Goal: Transaction & Acquisition: Purchase product/service

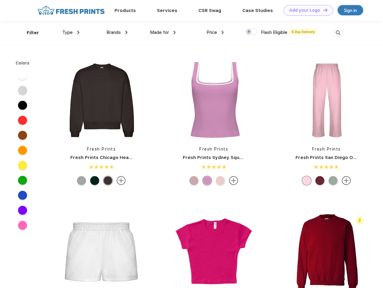
scroll to position [0, 0]
click at [306, 10] on link "Add your Logo Design Tool" at bounding box center [308, 10] width 50 height 11
click at [0, 0] on div "Design Tool" at bounding box center [0, 0] width 0 height 0
click at [322, 10] on link "Add your Logo Design Tool" at bounding box center [308, 10] width 50 height 11
click at [29, 33] on div "Filter" at bounding box center [33, 32] width 12 height 7
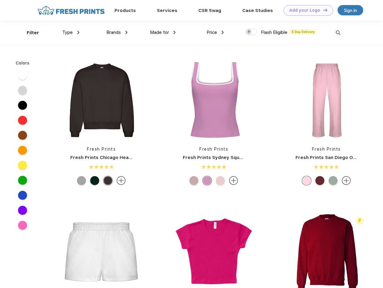
click at [71, 32] on span "Type" at bounding box center [67, 32] width 11 height 5
click at [117, 32] on span "Brands" at bounding box center [113, 32] width 14 height 5
click at [163, 32] on span "Made for" at bounding box center [159, 32] width 19 height 5
click at [215, 32] on span "Price" at bounding box center [211, 32] width 11 height 5
click at [251, 32] on div at bounding box center [251, 32] width 12 height 7
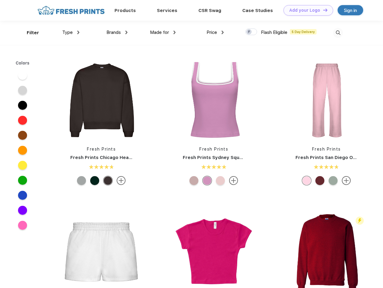
click at [249, 32] on input "checkbox" at bounding box center [247, 30] width 4 height 4
click at [337, 33] on img at bounding box center [338, 33] width 10 height 10
